Goal: Task Accomplishment & Management: Manage account settings

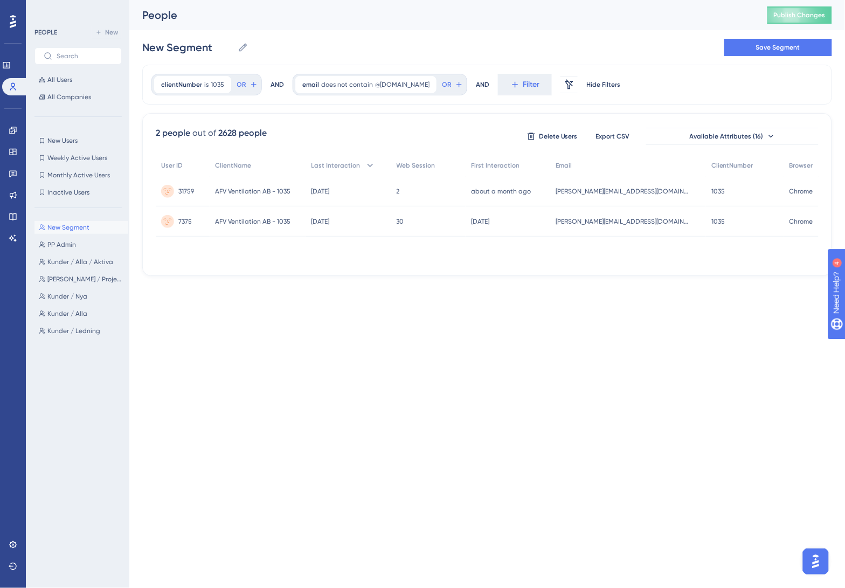
click at [359, 0] on html "Performance Users Engagement Widgets Feedback Product Updates Knowledge Base AI…" at bounding box center [422, 0] width 845 height 0
click at [529, 0] on html "Performance Users Engagement Widgets Feedback Product Updates Knowledge Base AI…" at bounding box center [422, 0] width 845 height 0
click at [196, 84] on span "clientNumber" at bounding box center [181, 84] width 41 height 9
click at [213, 173] on input "1035" at bounding box center [217, 171] width 86 height 13
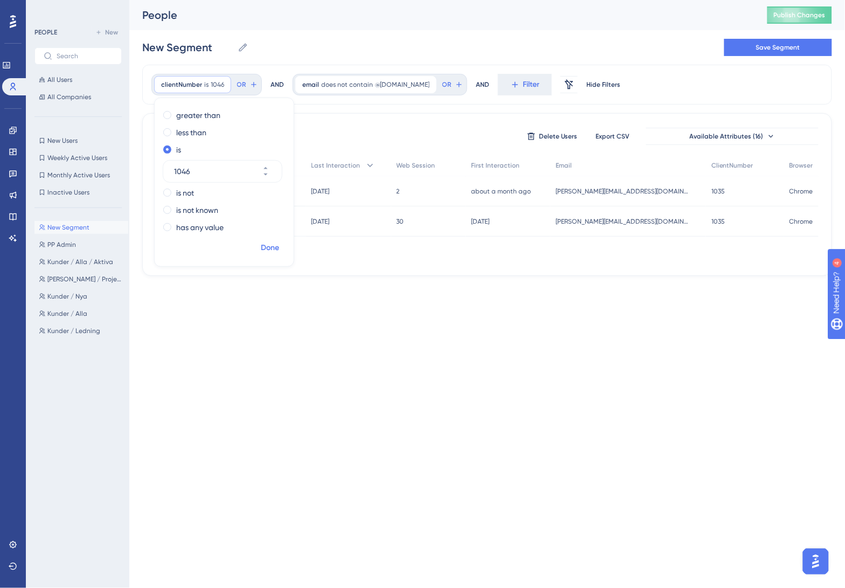
type input "1046"
click at [271, 252] on span "Done" at bounding box center [270, 247] width 18 height 13
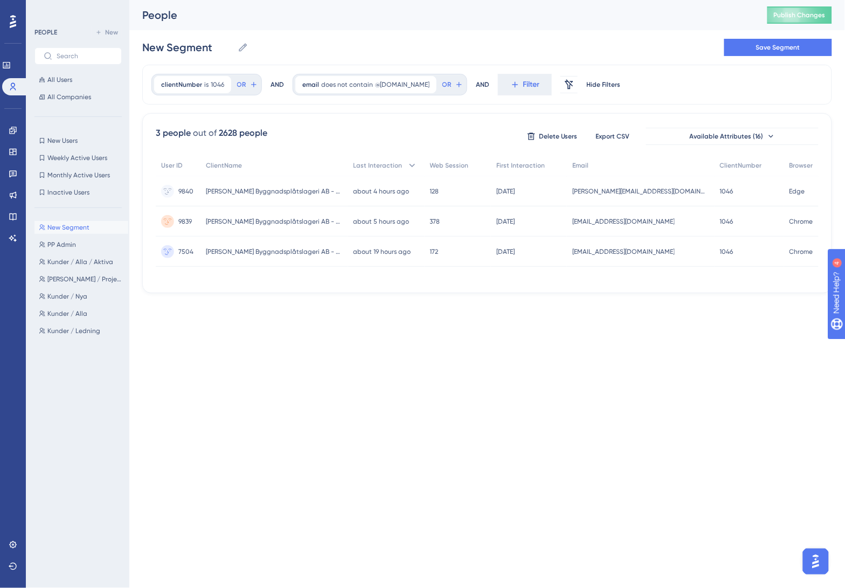
click at [609, 0] on html "Performance Users Engagement Widgets Feedback Product Updates Knowledge Base AI…" at bounding box center [422, 0] width 845 height 0
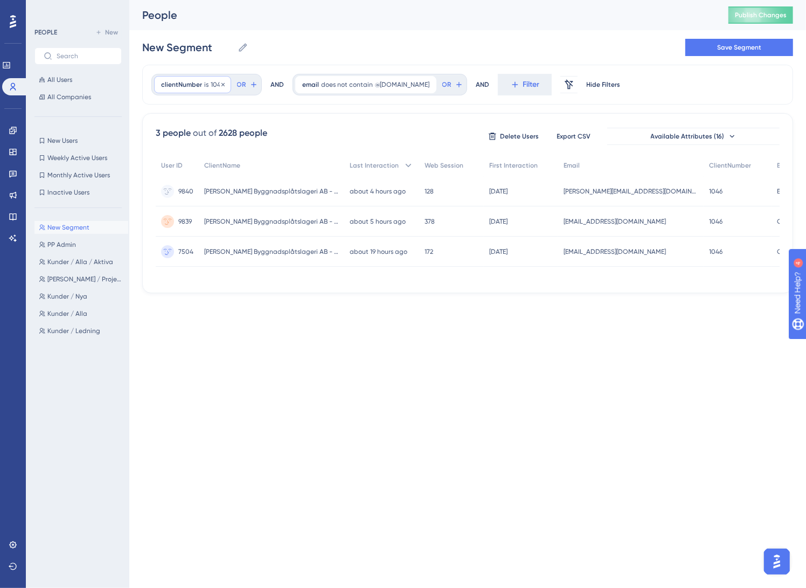
click at [211, 87] on span "1046" at bounding box center [217, 84] width 13 height 9
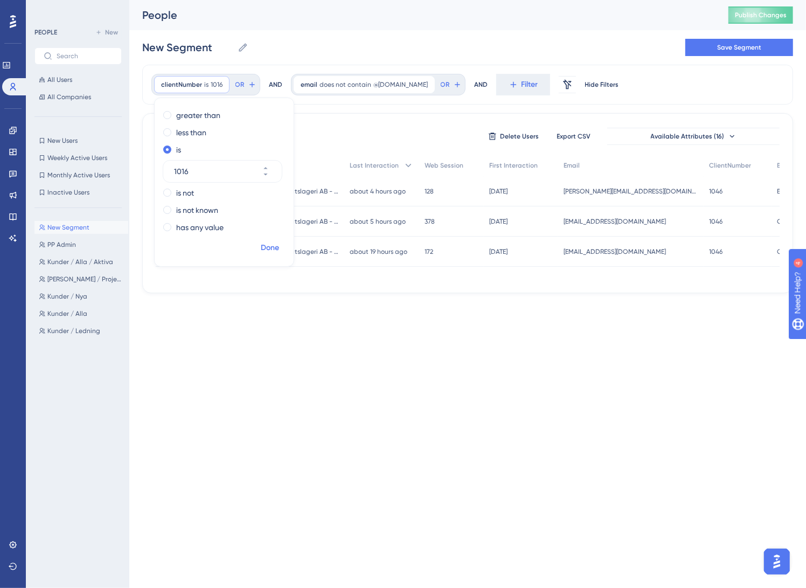
type input "1016"
click at [271, 249] on span "Done" at bounding box center [270, 247] width 18 height 13
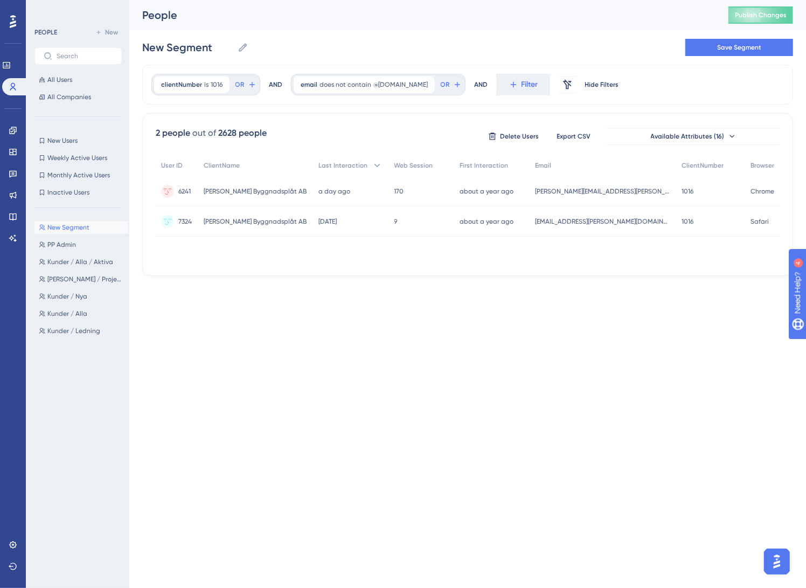
click at [558, 0] on html "Performance Users Engagement Widgets Feedback Product Updates Knowledge Base AI…" at bounding box center [403, 0] width 806 height 0
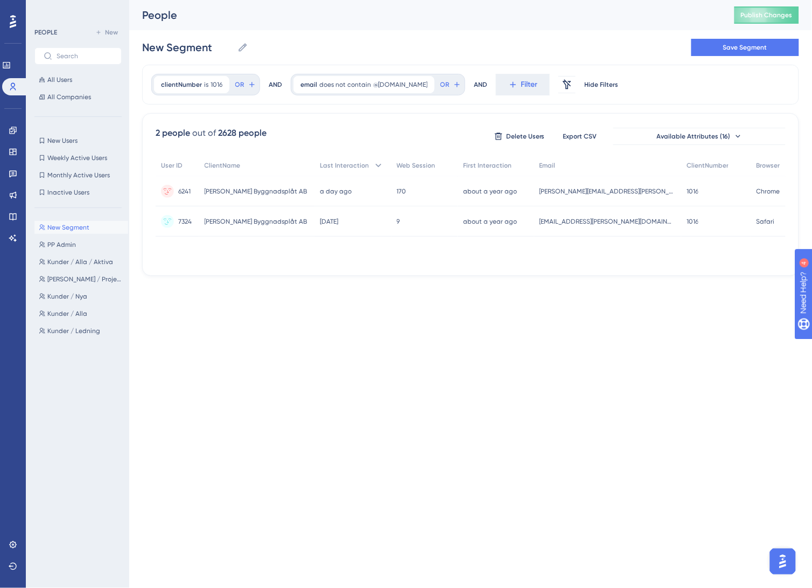
drag, startPoint x: 383, startPoint y: 406, endPoint x: 386, endPoint y: 396, distance: 10.1
click at [383, 0] on html "Performance Users Engagement Widgets Feedback Product Updates Knowledge Base AI…" at bounding box center [406, 0] width 812 height 0
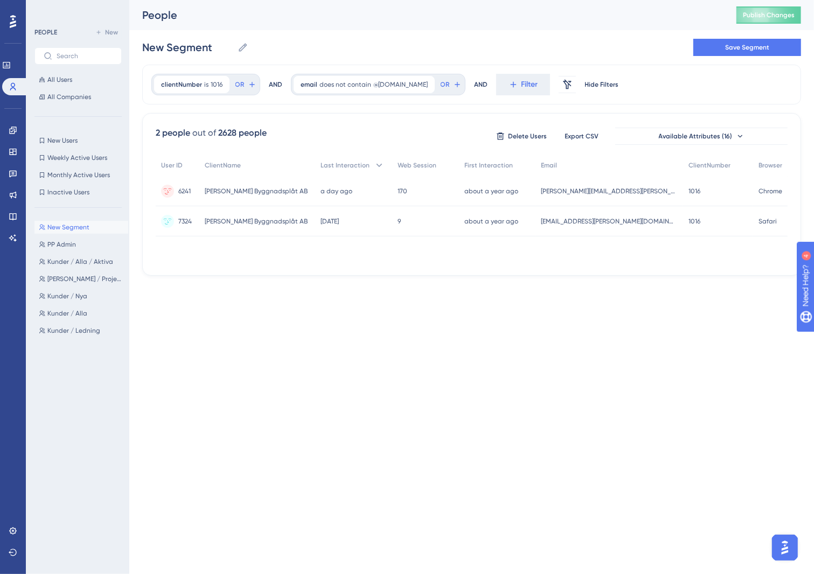
click at [497, 310] on div "Performance Users Engagement Widgets Feedback Product Updates Knowledge Base AI…" at bounding box center [407, 155] width 814 height 310
drag, startPoint x: 455, startPoint y: 345, endPoint x: 435, endPoint y: 330, distance: 25.3
click at [455, 0] on html "Performance Users Engagement Widgets Feedback Product Updates Knowledge Base AI…" at bounding box center [407, 0] width 814 height 0
click at [197, 76] on div "clientNumber is 1016 1016 Remove" at bounding box center [191, 84] width 75 height 17
click at [202, 169] on input "1016" at bounding box center [217, 171] width 86 height 13
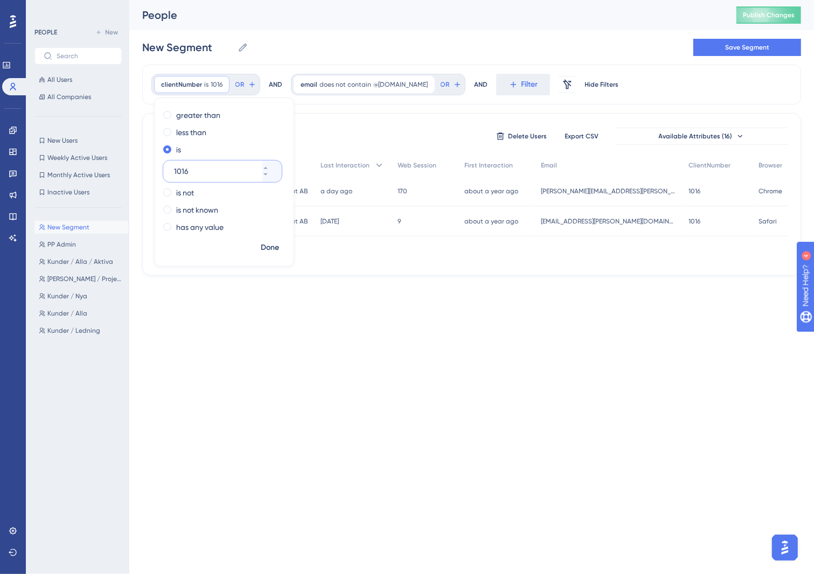
click at [202, 169] on input "1016" at bounding box center [217, 171] width 86 height 13
type input "1565"
click at [268, 246] on span "Done" at bounding box center [270, 247] width 18 height 13
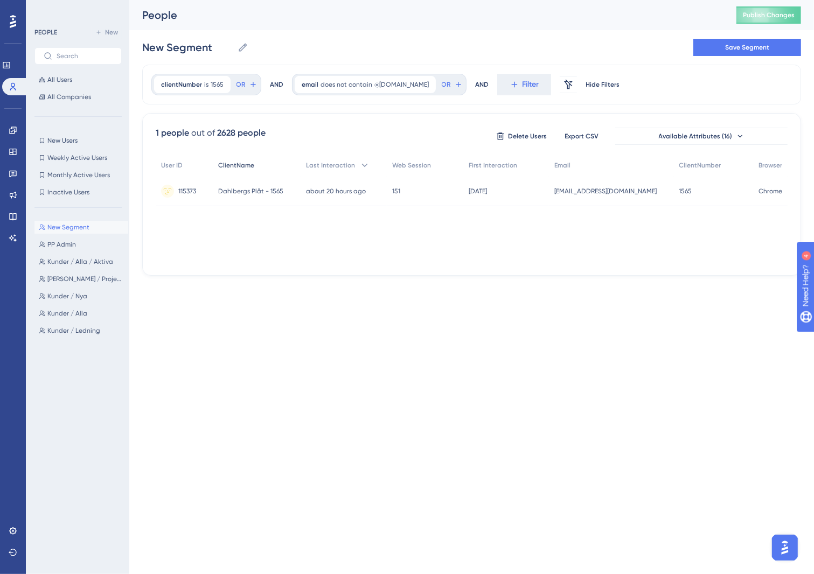
drag, startPoint x: 380, startPoint y: 319, endPoint x: 280, endPoint y: 167, distance: 181.7
click at [372, 0] on html "Performance Users Engagement Widgets Feedback Product Updates Knowledge Base AI…" at bounding box center [407, 0] width 814 height 0
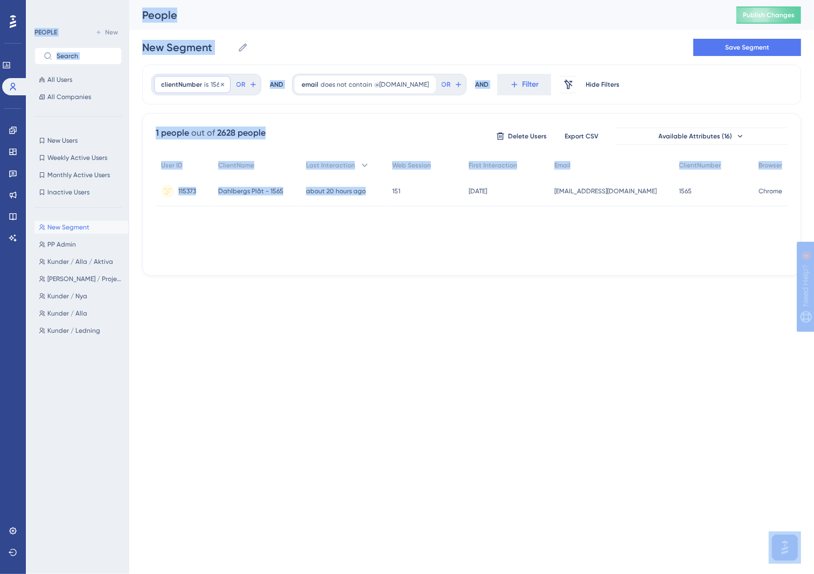
click at [194, 85] on span "clientNumber" at bounding box center [181, 84] width 41 height 9
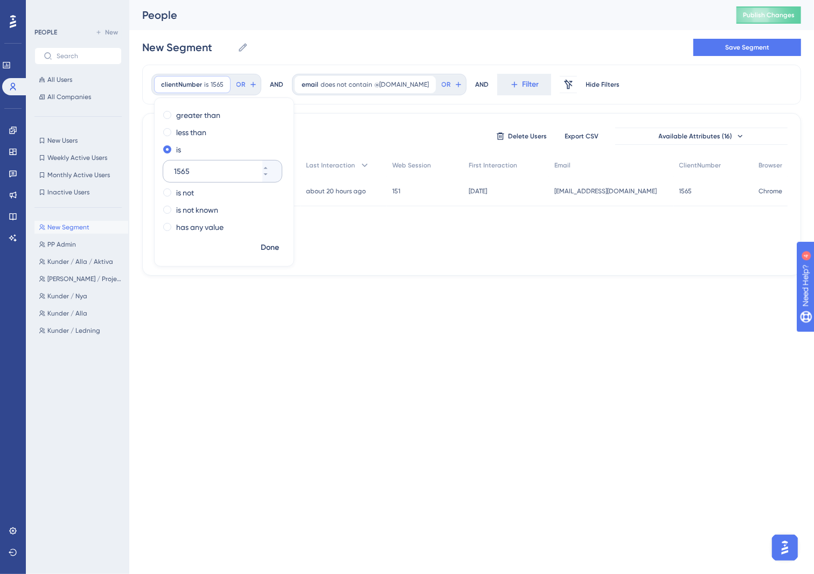
click at [211, 173] on input "1565" at bounding box center [217, 171] width 86 height 13
type input "1194"
click at [270, 244] on span "Done" at bounding box center [270, 247] width 18 height 13
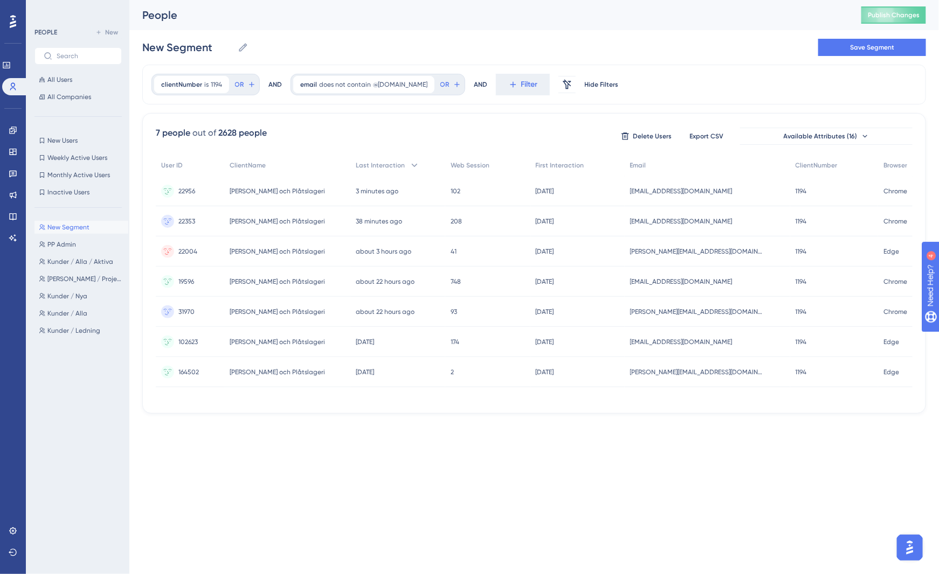
click at [551, 0] on html "Performance Users Engagement Widgets Feedback Product Updates Knowledge Base AI…" at bounding box center [469, 0] width 939 height 0
click at [437, 0] on html "Performance Users Engagement Widgets Feedback Product Updates Knowledge Base AI…" at bounding box center [469, 0] width 939 height 0
drag, startPoint x: 539, startPoint y: 26, endPoint x: 613, endPoint y: 20, distance: 74.6
click at [539, 26] on div "People Publish Changes" at bounding box center [533, 15] width 809 height 30
click at [176, 82] on span "clientNumber" at bounding box center [181, 84] width 41 height 9
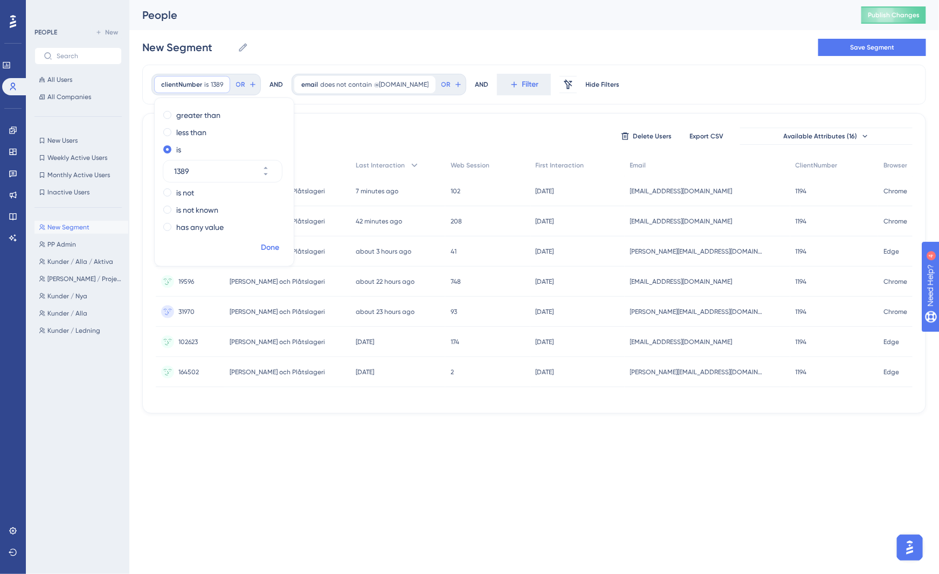
type input "1389"
click at [266, 247] on span "Done" at bounding box center [270, 247] width 18 height 13
